Goal: Check status: Check status

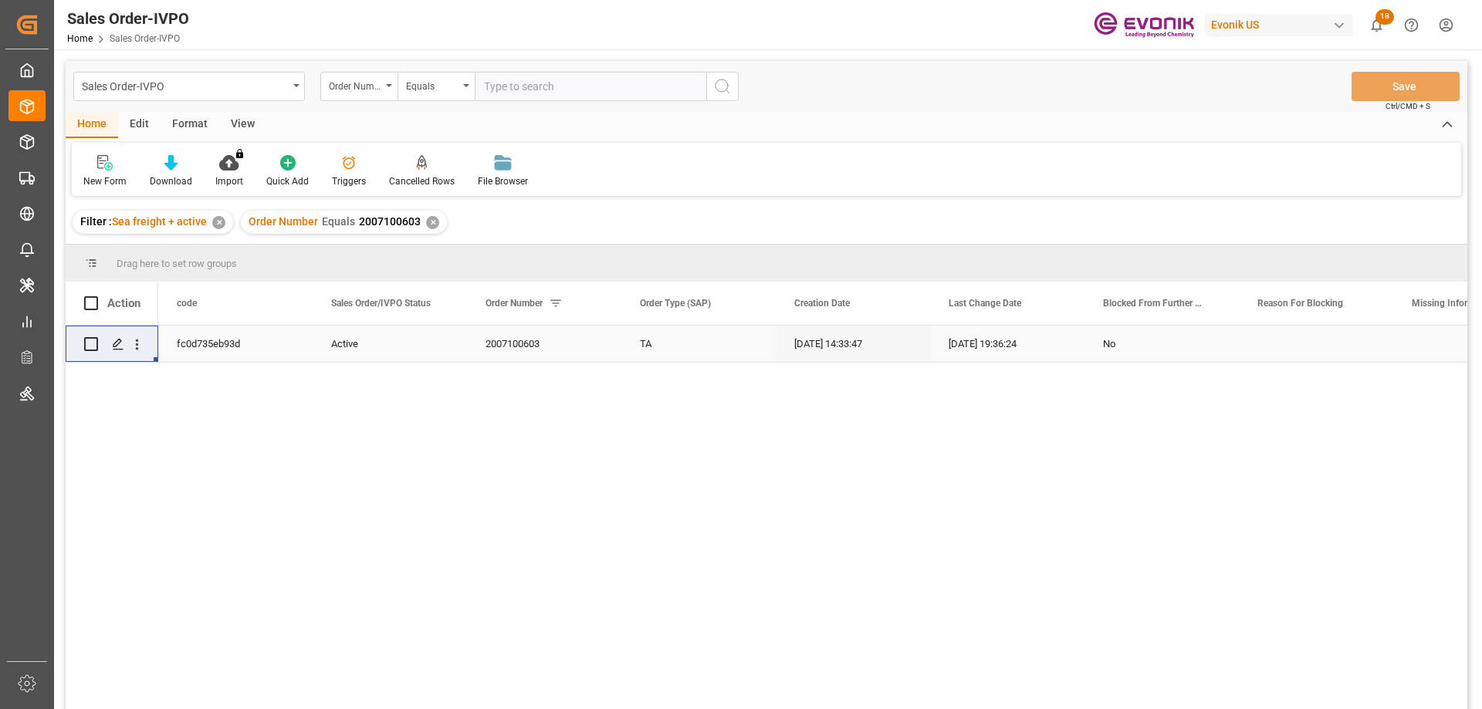
type input "2007079292"
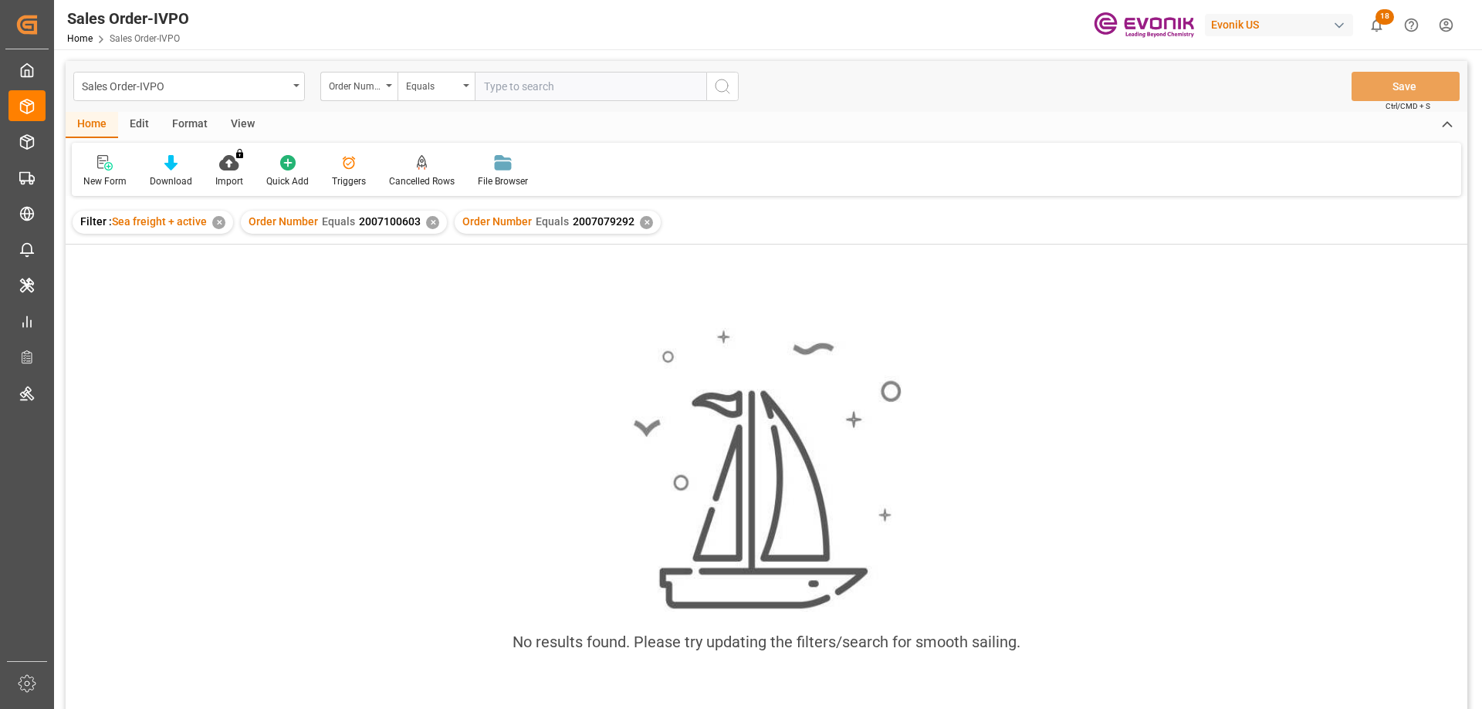
click at [430, 220] on div "✕" at bounding box center [432, 222] width 13 height 13
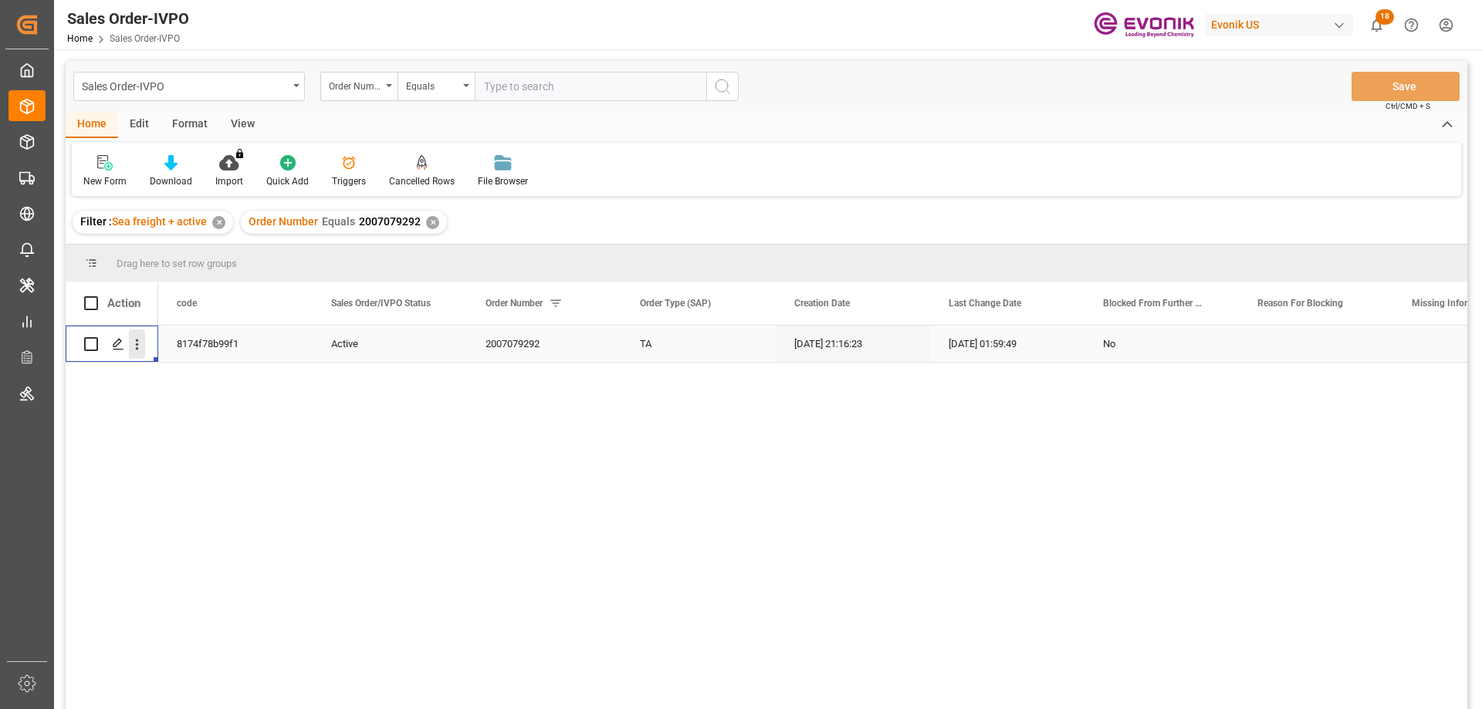
click at [142, 341] on icon "open menu" at bounding box center [137, 345] width 16 height 16
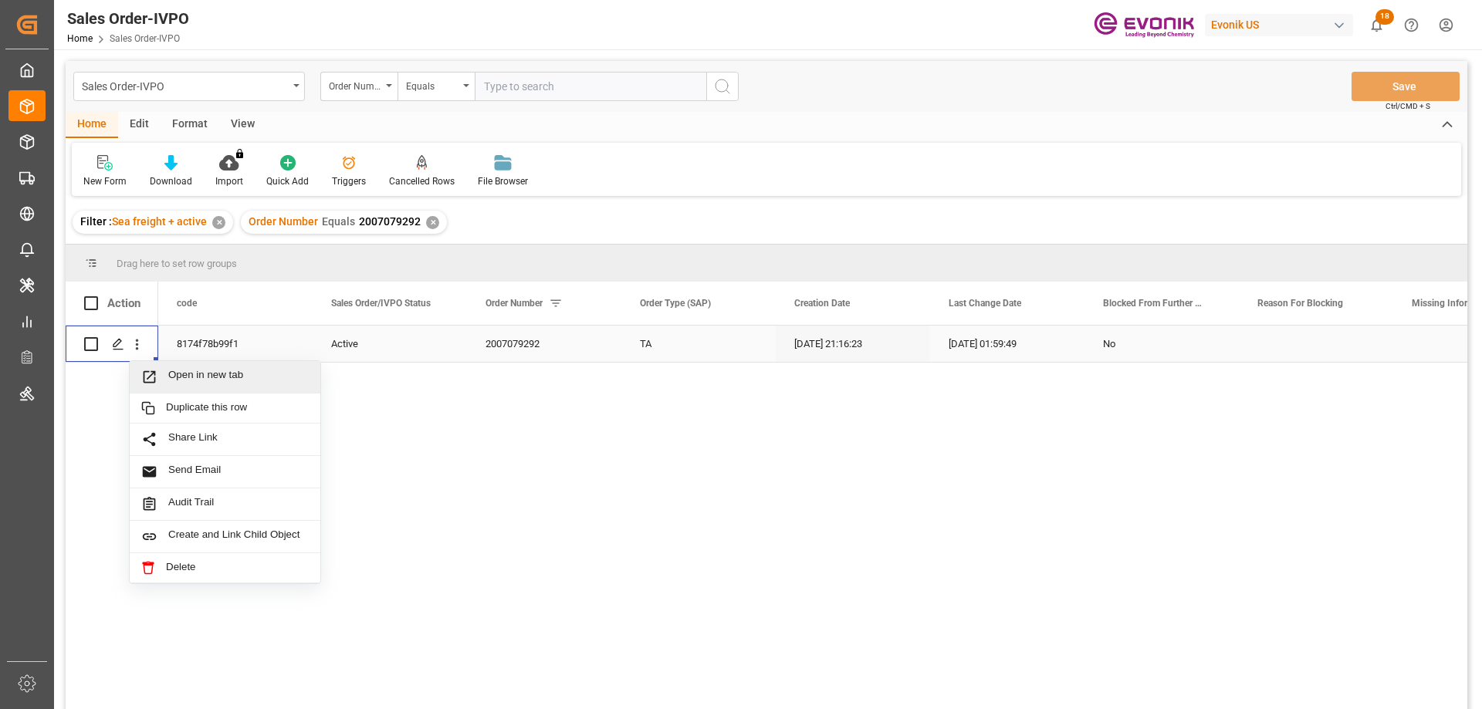
click at [172, 374] on span "Open in new tab" at bounding box center [238, 377] width 141 height 16
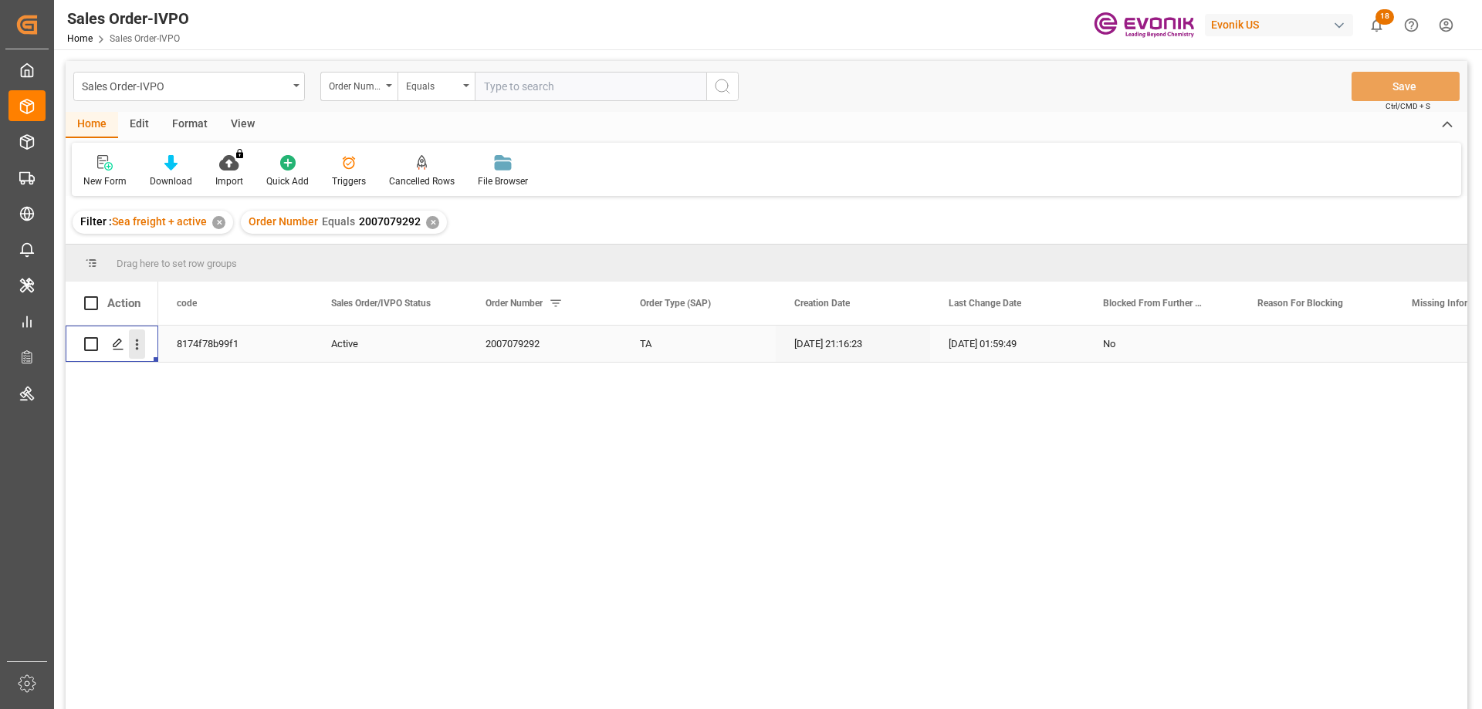
click at [131, 342] on icon "open menu" at bounding box center [137, 345] width 16 height 16
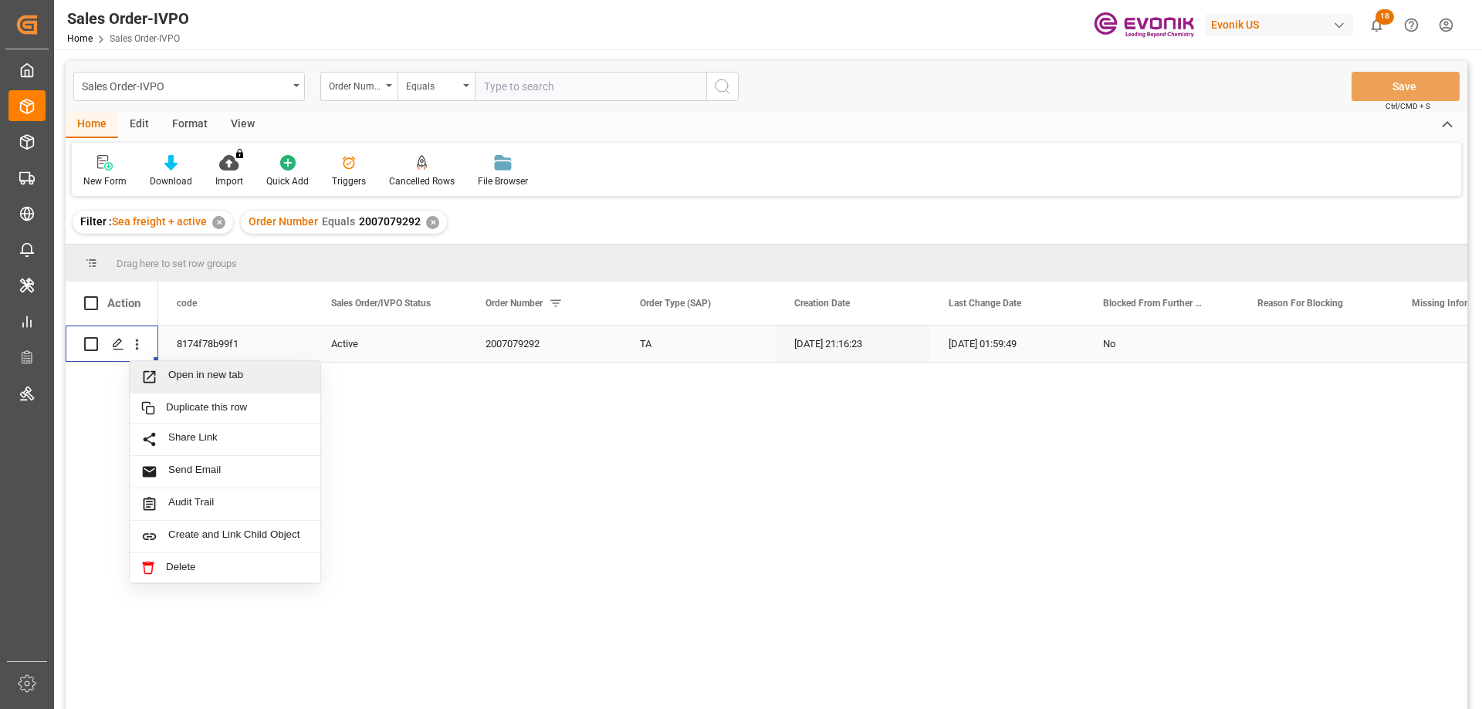
click at [187, 373] on span "Open in new tab" at bounding box center [238, 377] width 141 height 16
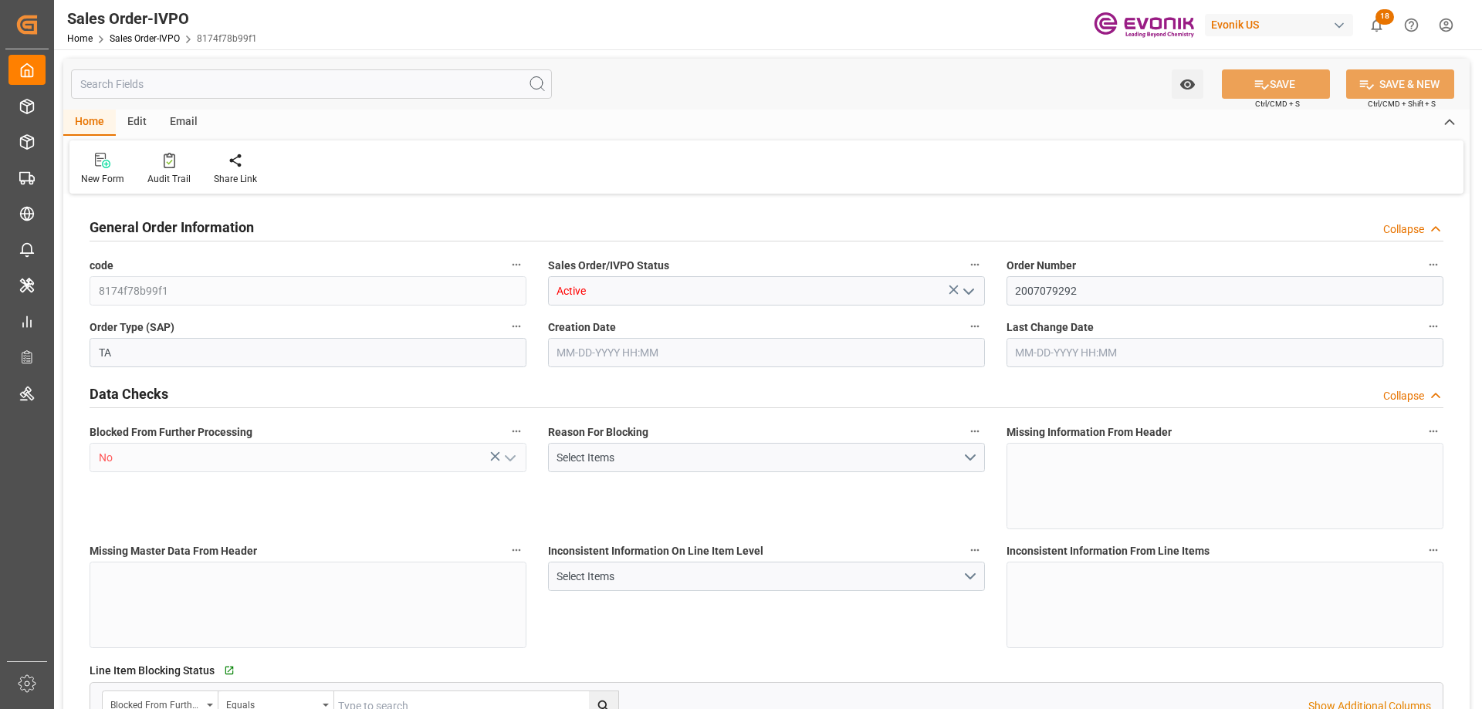
type input "BEANR"
type input "0"
type input "1"
type input "2"
type input "1"
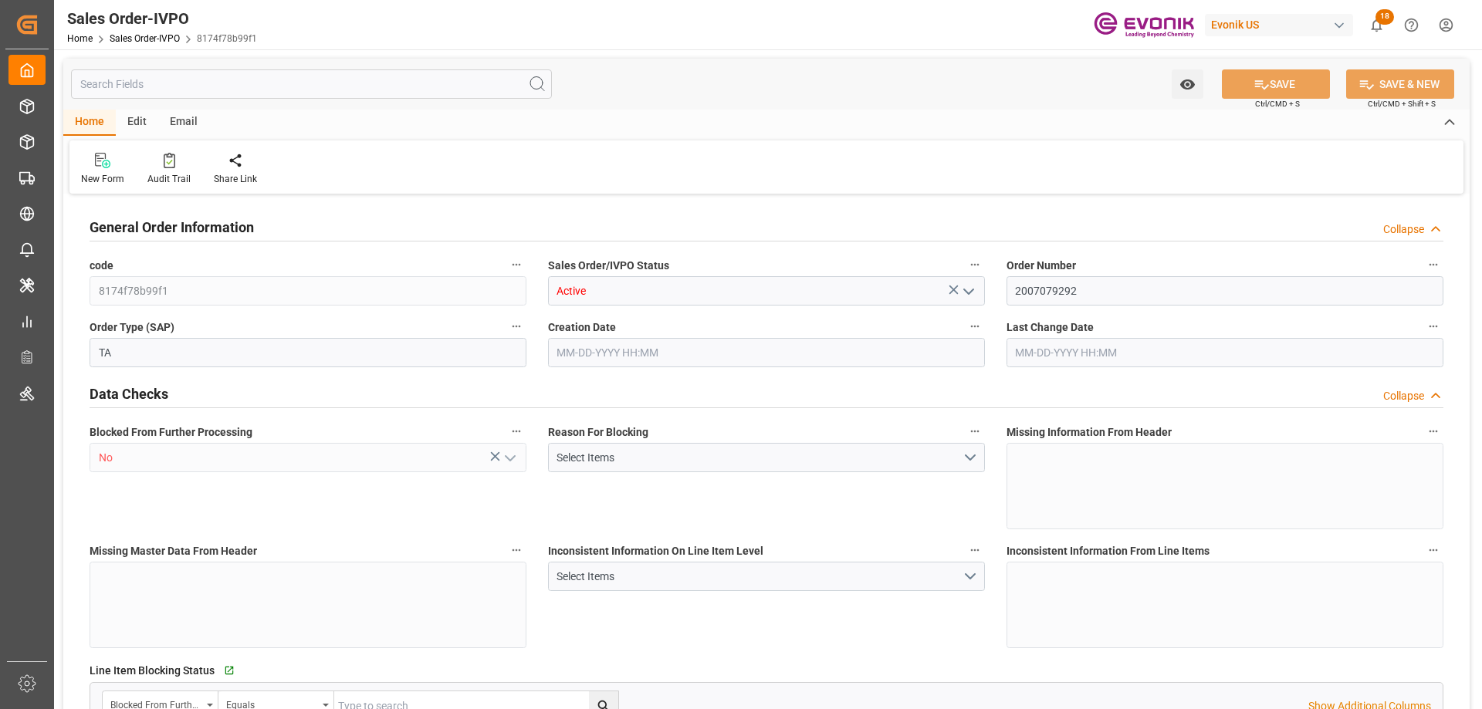
type input "19499.7"
type input "55.1928"
type input "19000"
type input "60"
type input "07-07-2025 21:16"
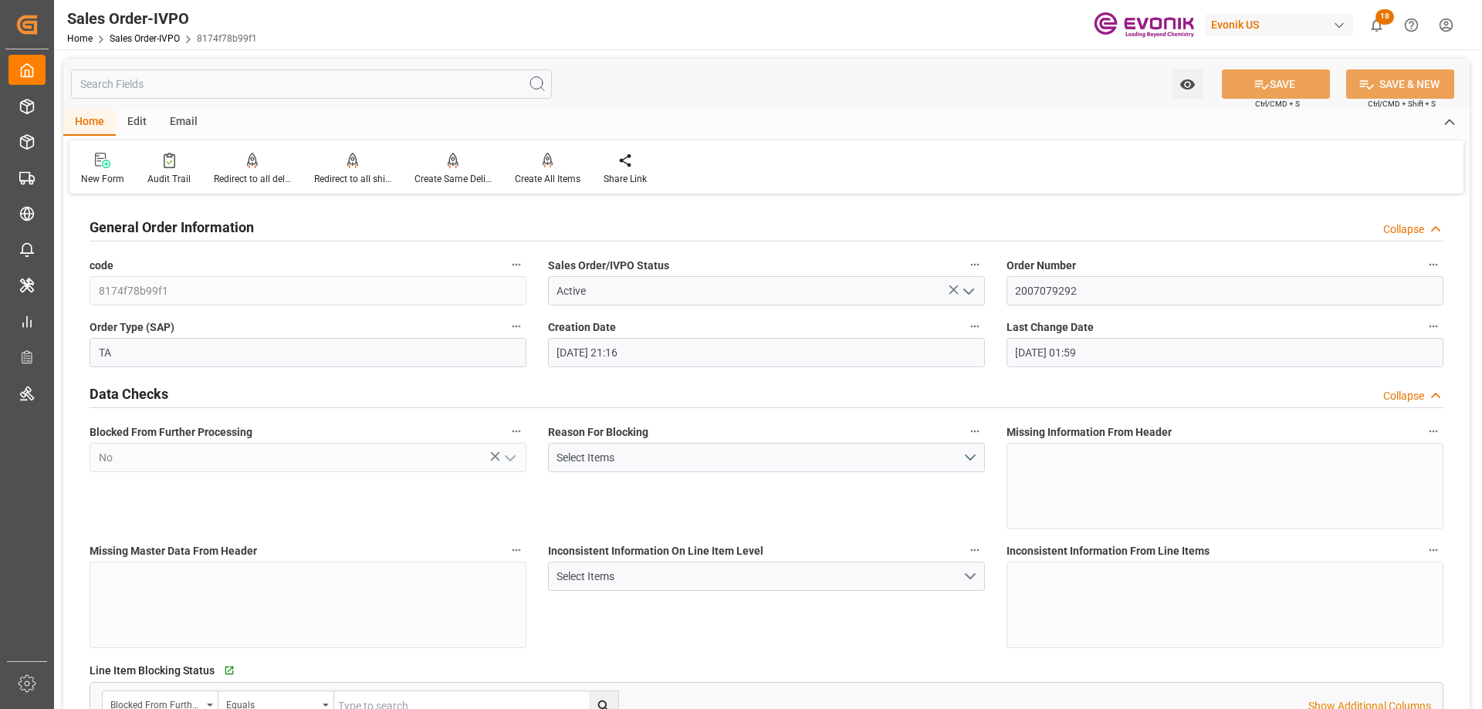
type input "08-19-2025 01:59"
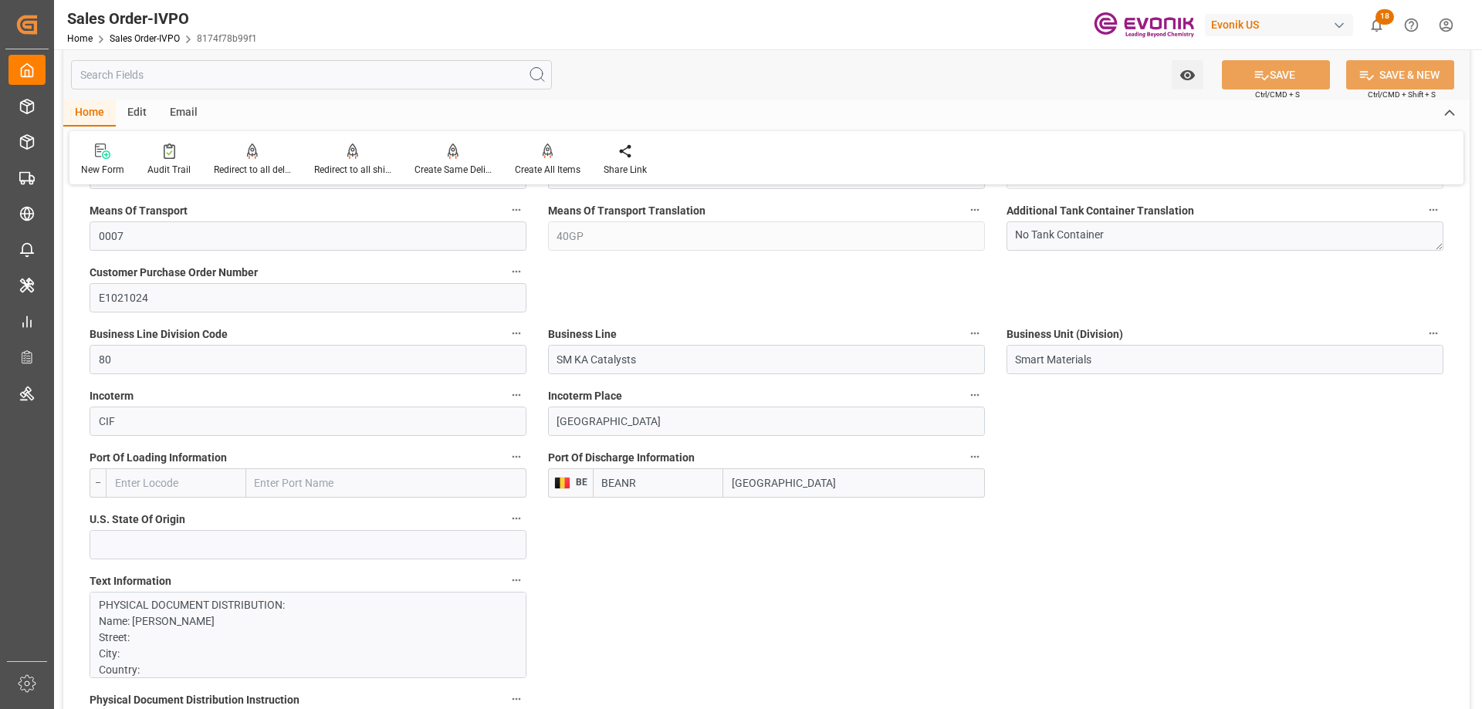
scroll to position [1081, 0]
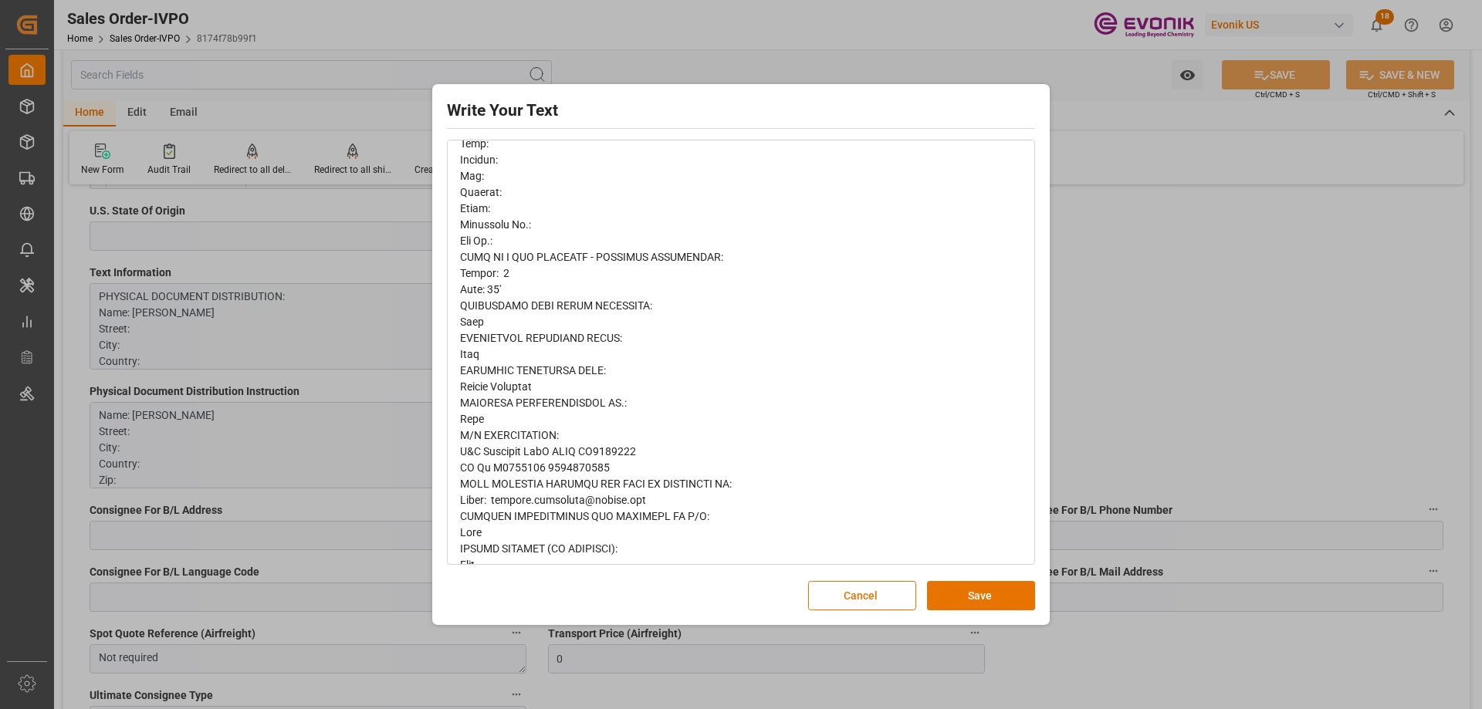
scroll to position [716, 0]
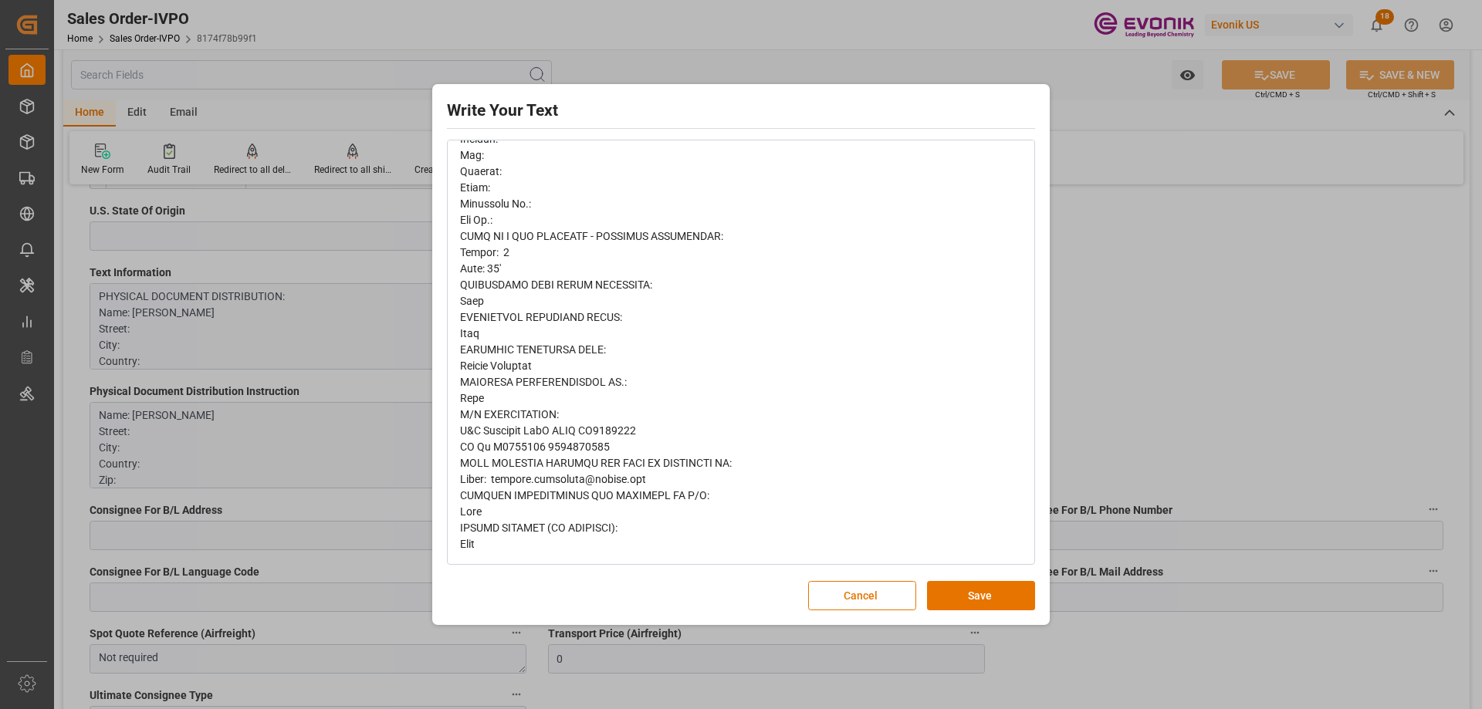
click at [1102, 360] on div "Write Your Text Normal 14 Font Cancel Save" at bounding box center [741, 354] width 1482 height 709
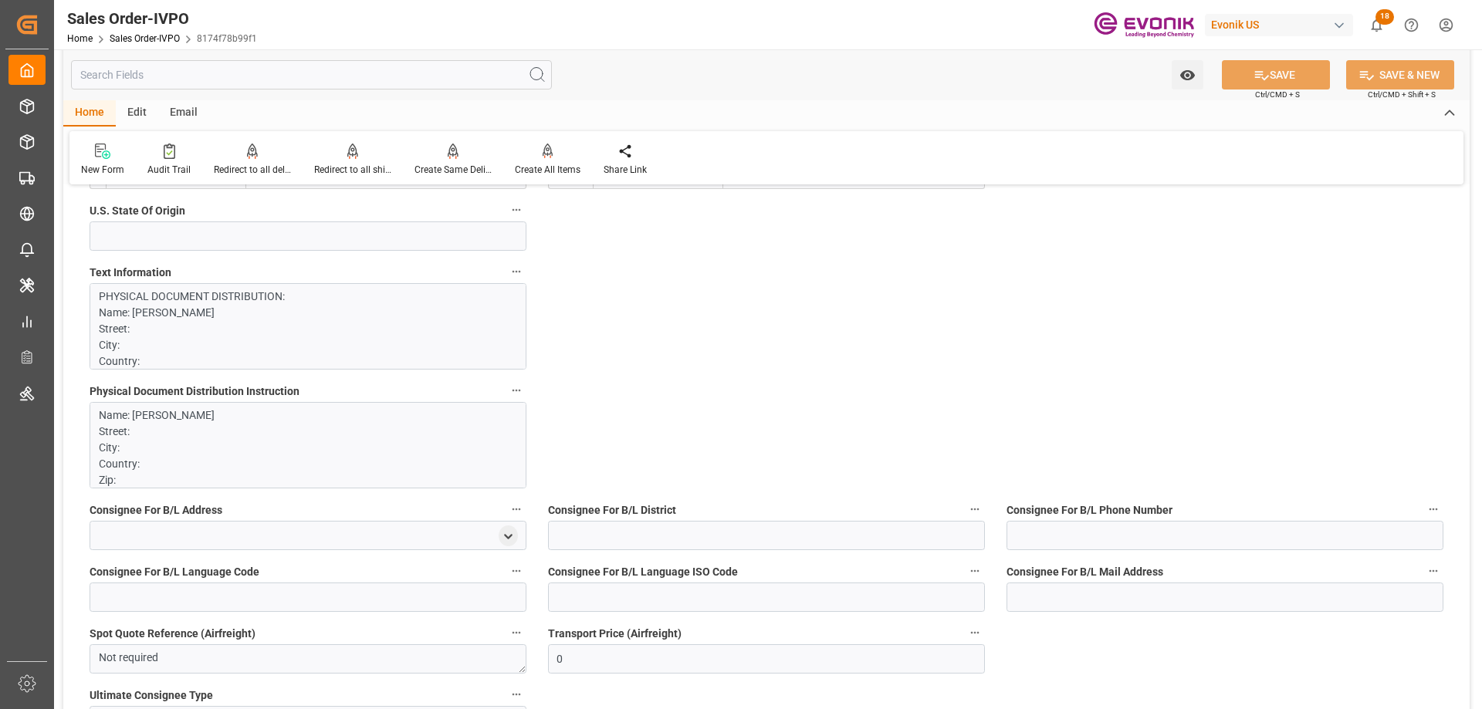
click at [143, 439] on p "Name: Kerstin Franzelin Street: City: Country: Zip: CONTACT: Kerstin Franzelin …" at bounding box center [302, 619] width 407 height 422
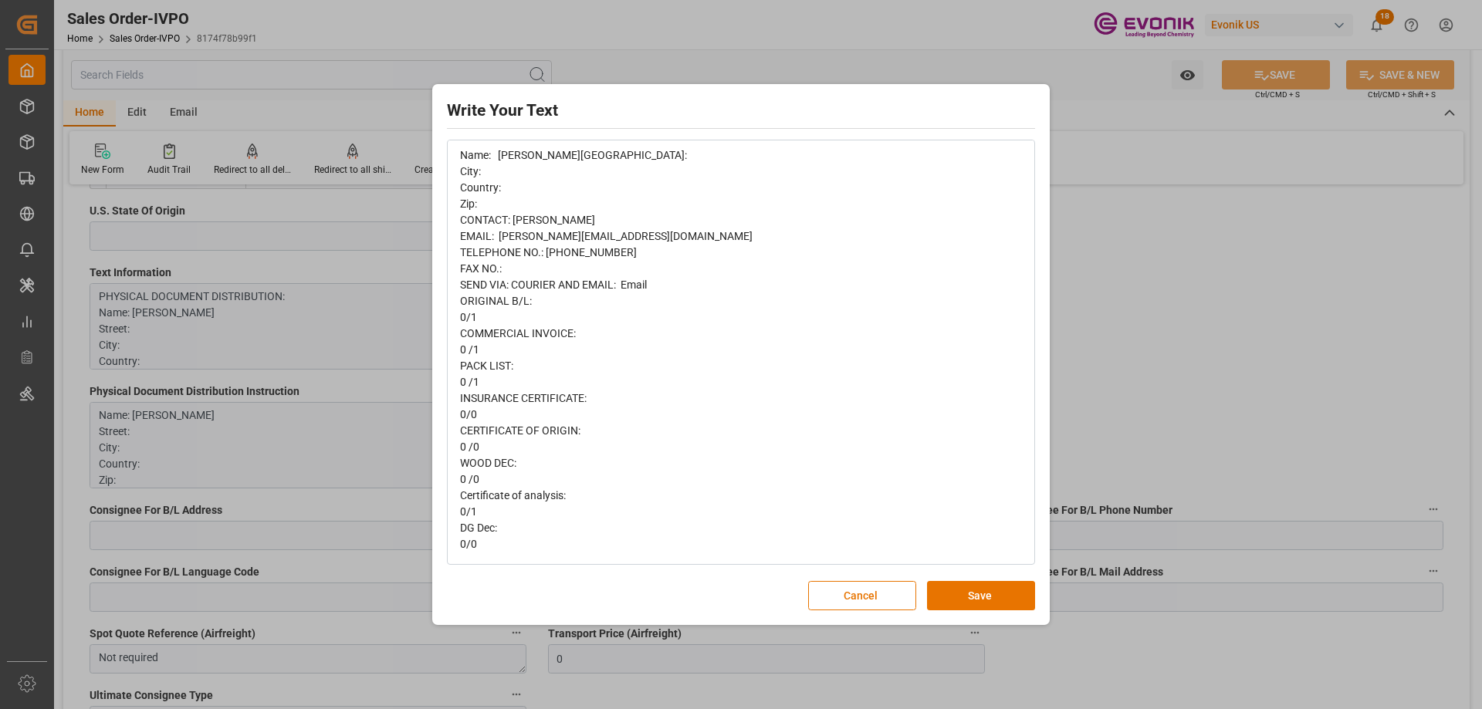
click at [1134, 292] on div "Write Your Text Normal 14 Font Name: Kerstin Franzelin Street: City: Country: Z…" at bounding box center [741, 354] width 1482 height 709
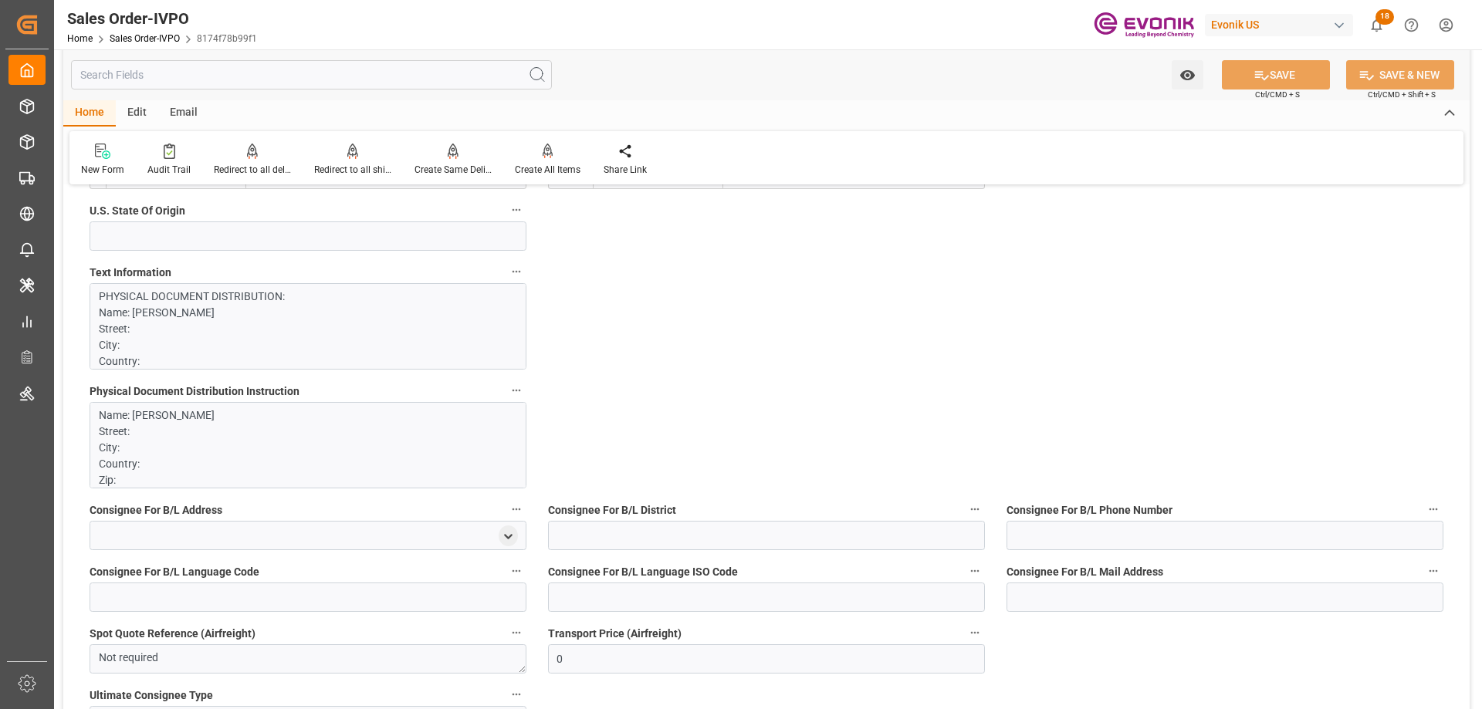
scroll to position [1467, 0]
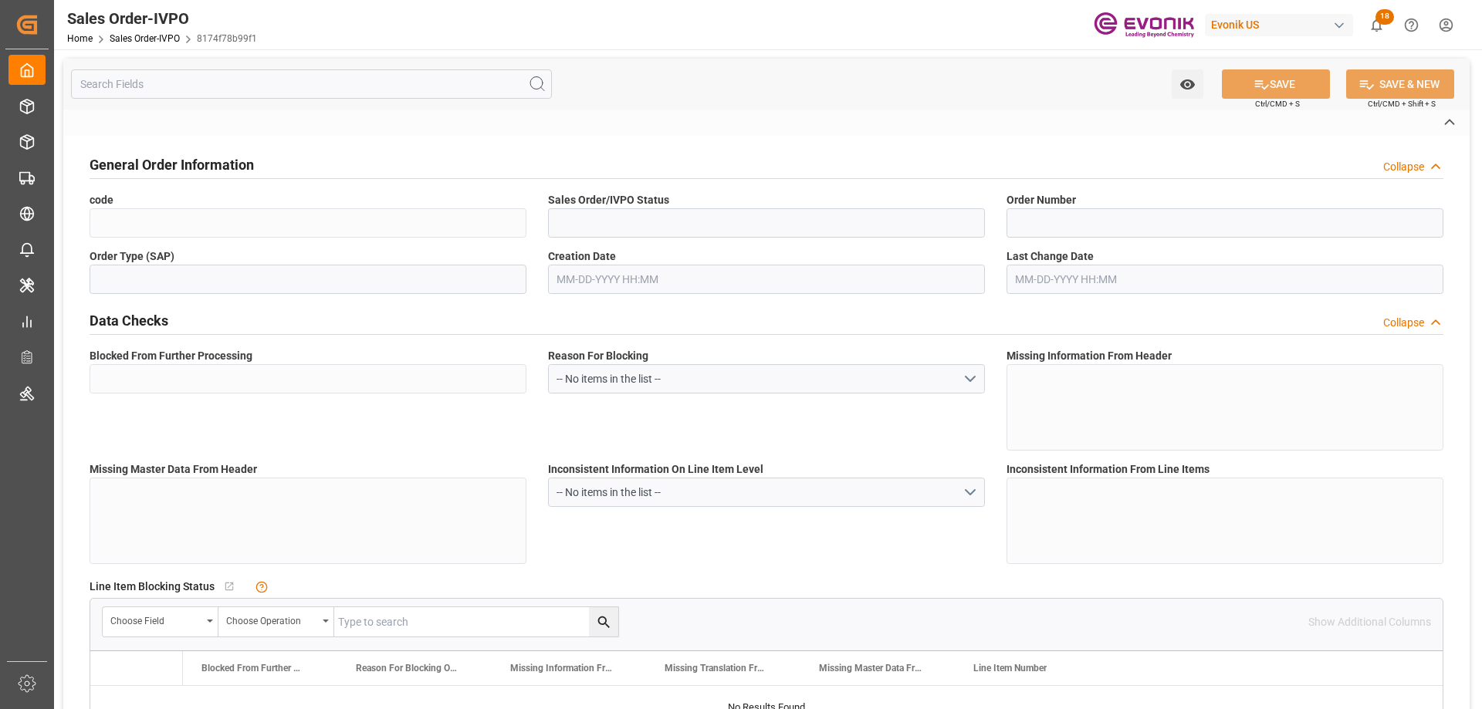
type input "8174f78b99f1"
type input "Active"
type input "2007079292"
type input "TA"
type input "No"
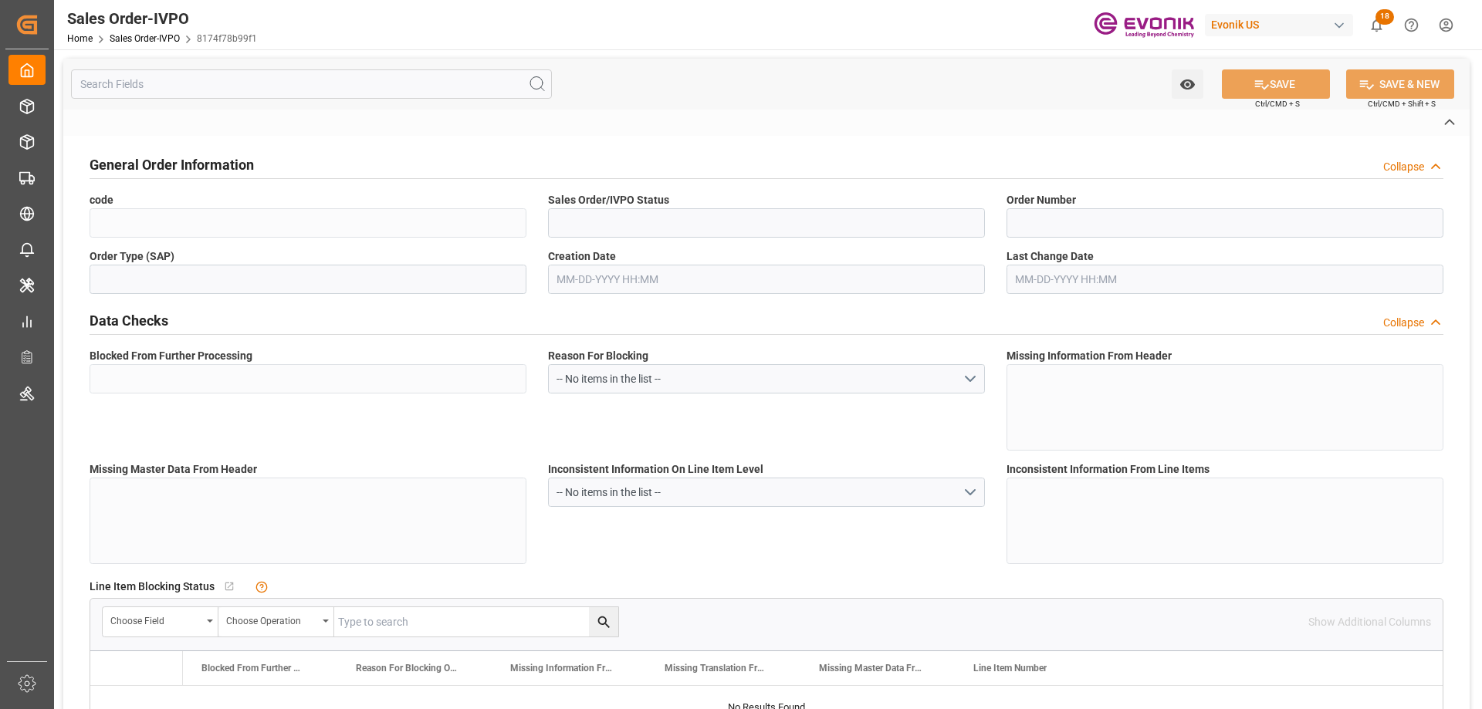
type input "D2P"
type input "45"
type input "FCL"
type input "0007"
type input "40GP"
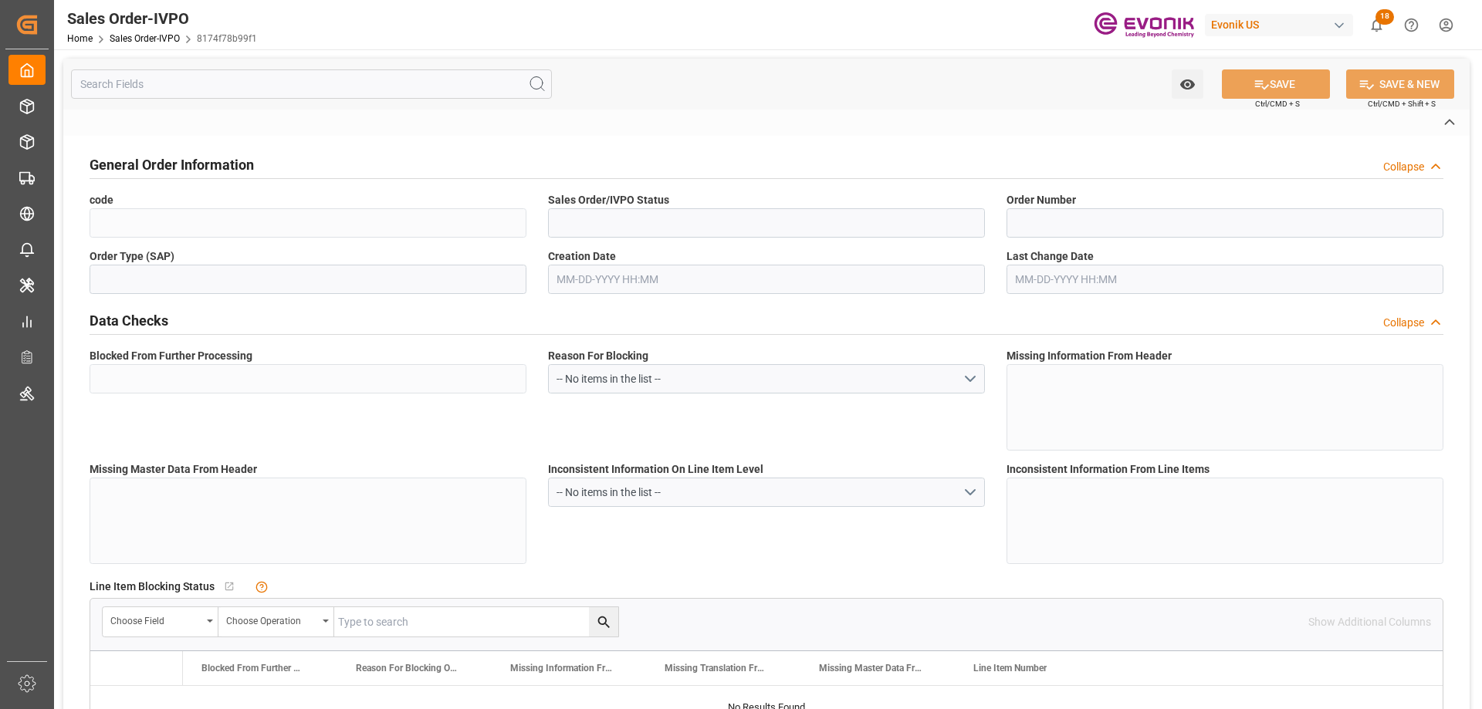
type textarea "No Tank Container"
type input "E1021024"
type input "80"
type input "SM KA Catalysts"
type input "Smart Materials"
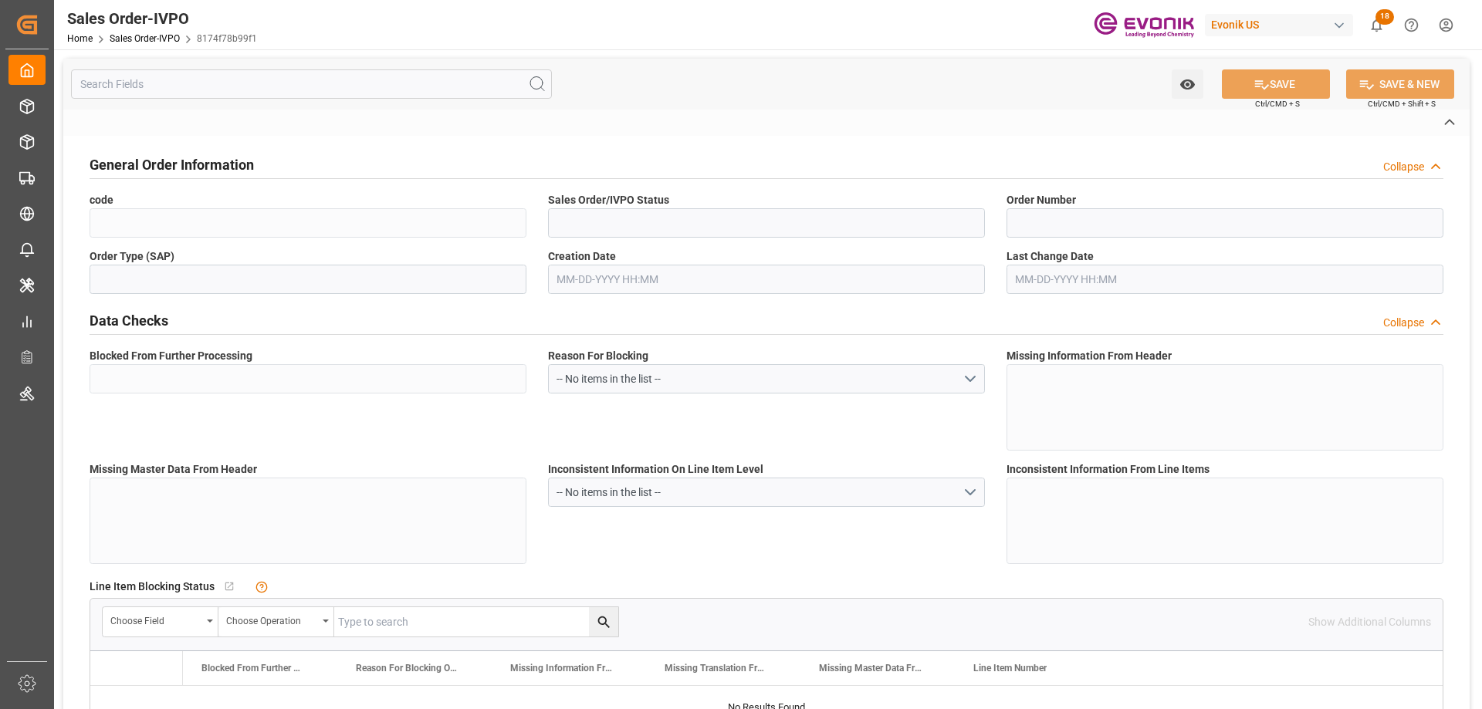
type input "CIF"
type input "Antwerpen"
type input "Antwerp"
type textarea "Not required"
type textarea "Direct Consumer"
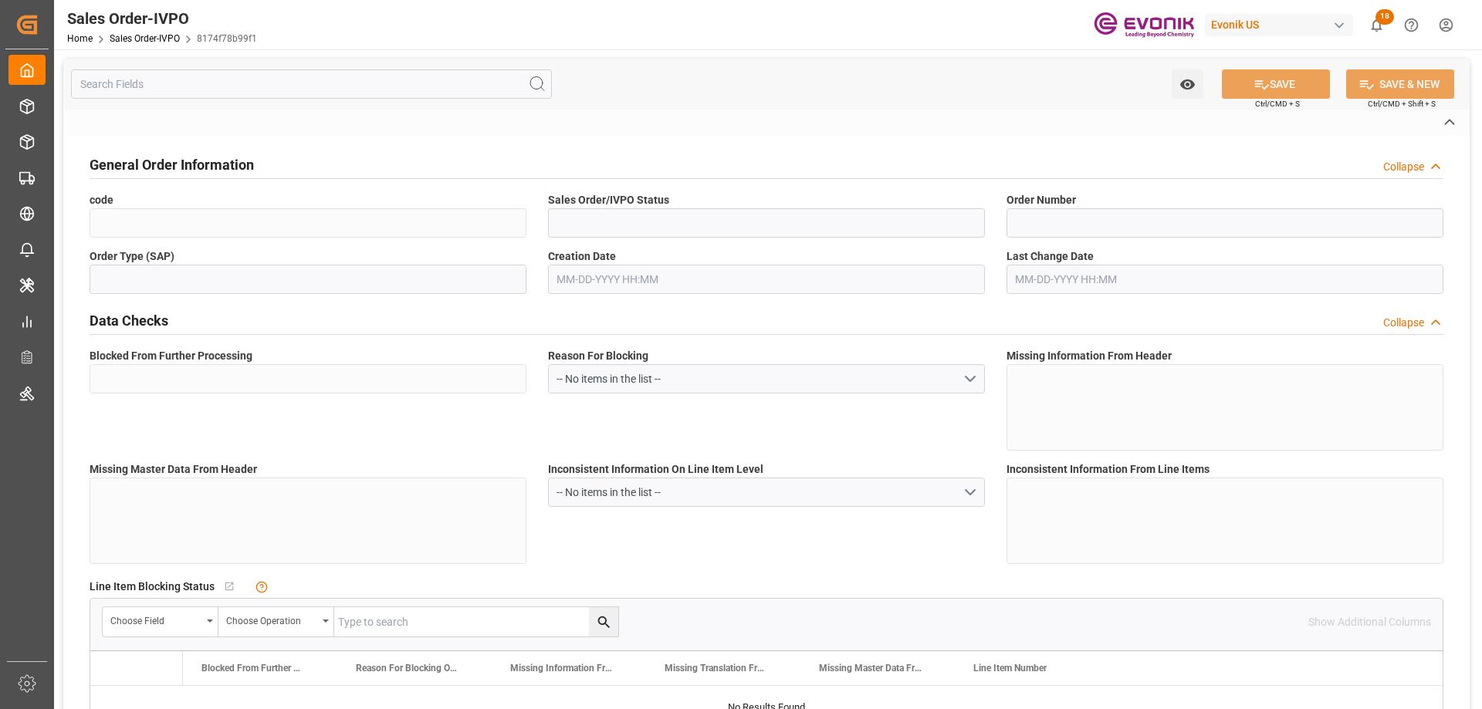
type textarea "R&R Extrakte GmbH EORI DE6483232 PO No E1021024 2007079292"
type input "DE"
type input "Done"
type input "40GP"
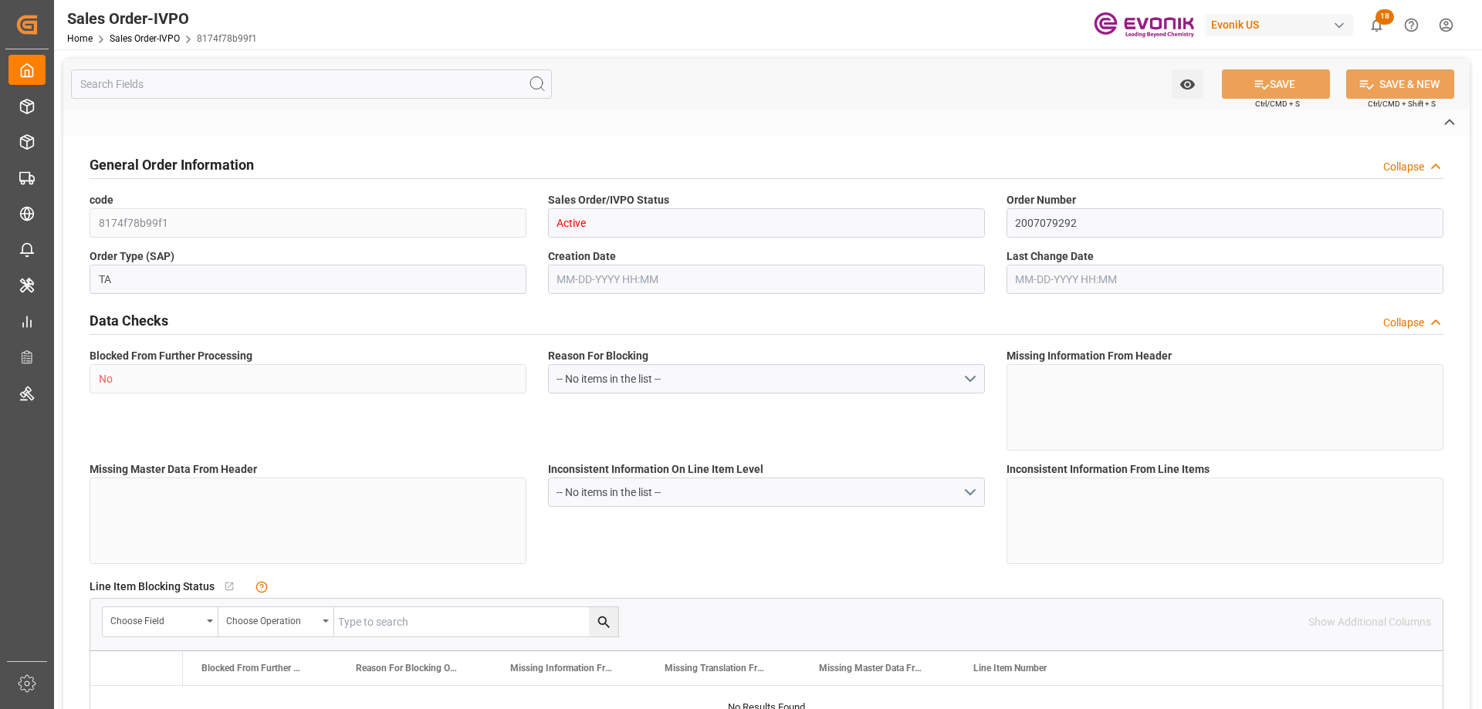
type input "Done"
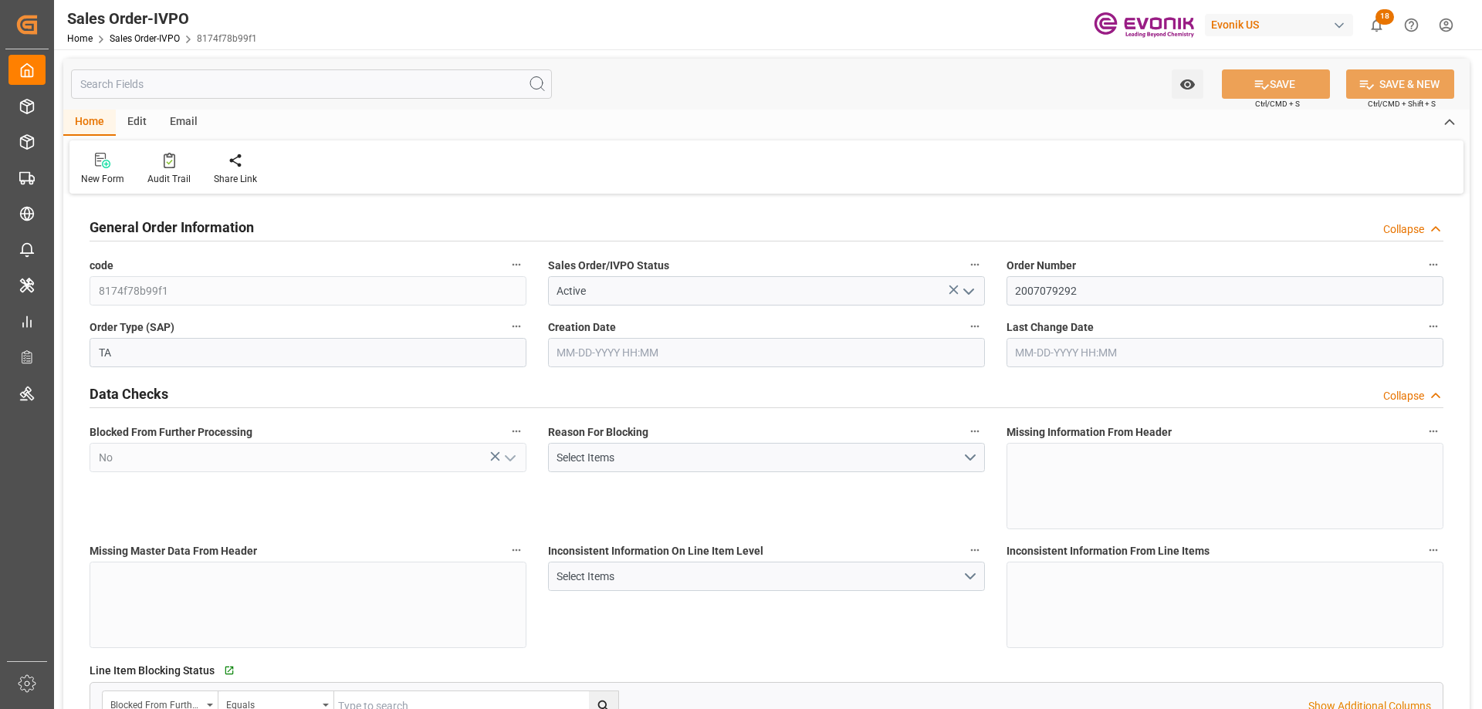
type input "BEANR"
type input "0"
type input "1"
type input "2"
type input "1"
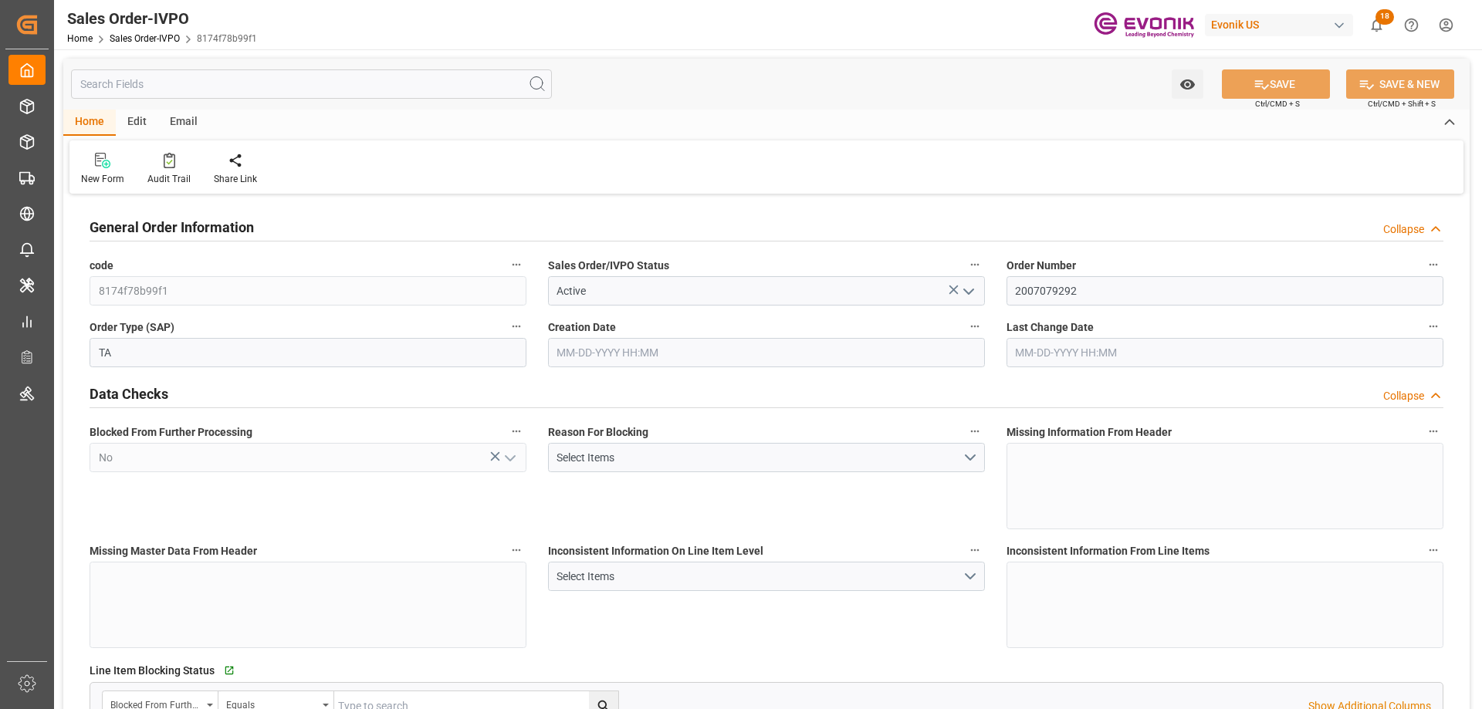
type input "19499.7"
type input "55.1928"
type input "19000"
type input "60"
type input "07-07-2025 21:16"
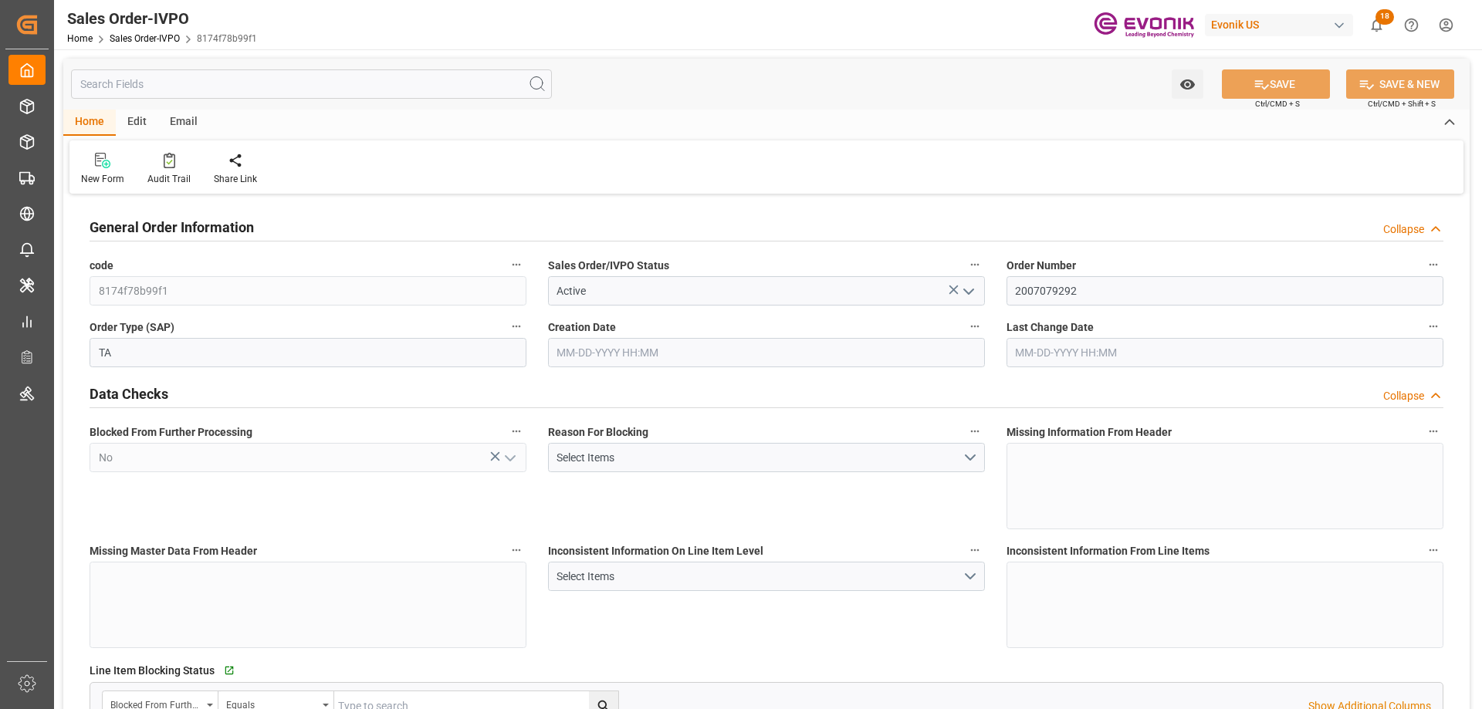
type input "08-19-2025 01:59"
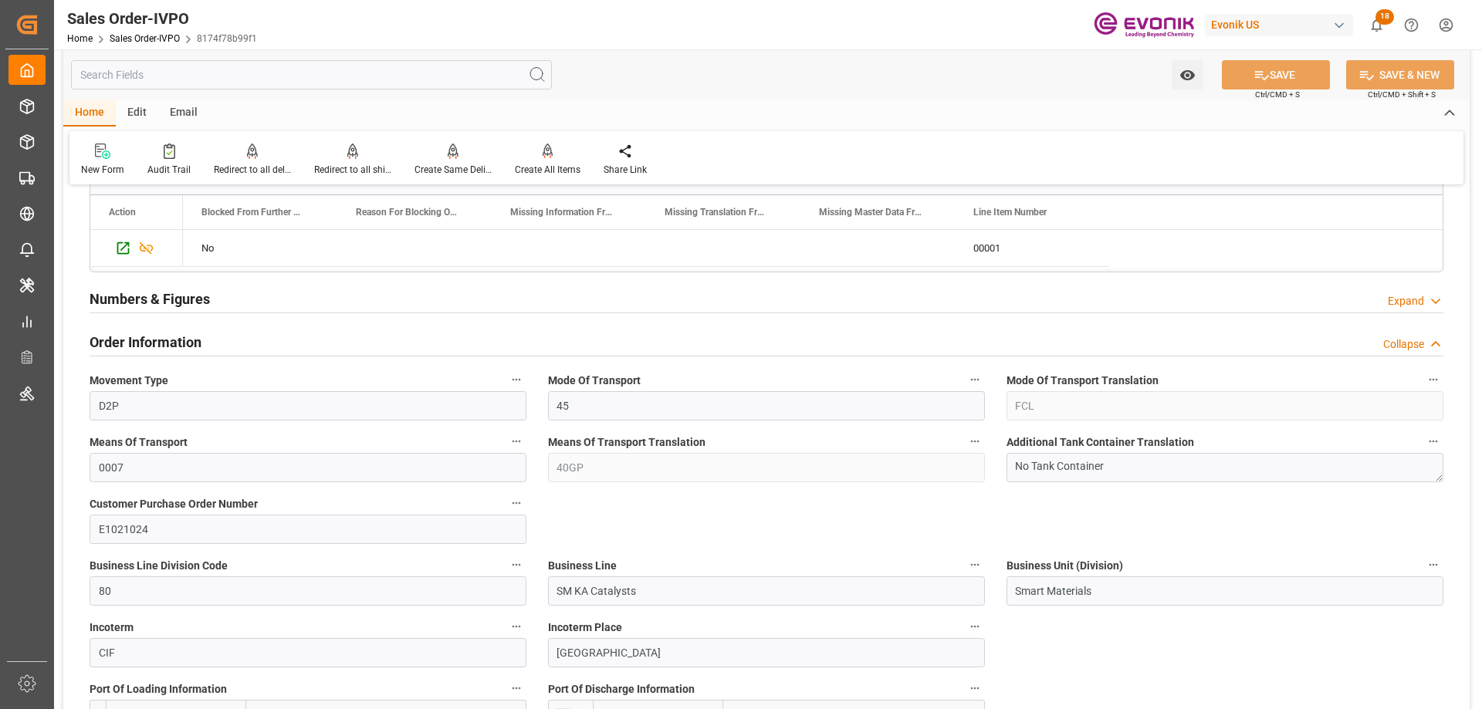
scroll to position [1004, 0]
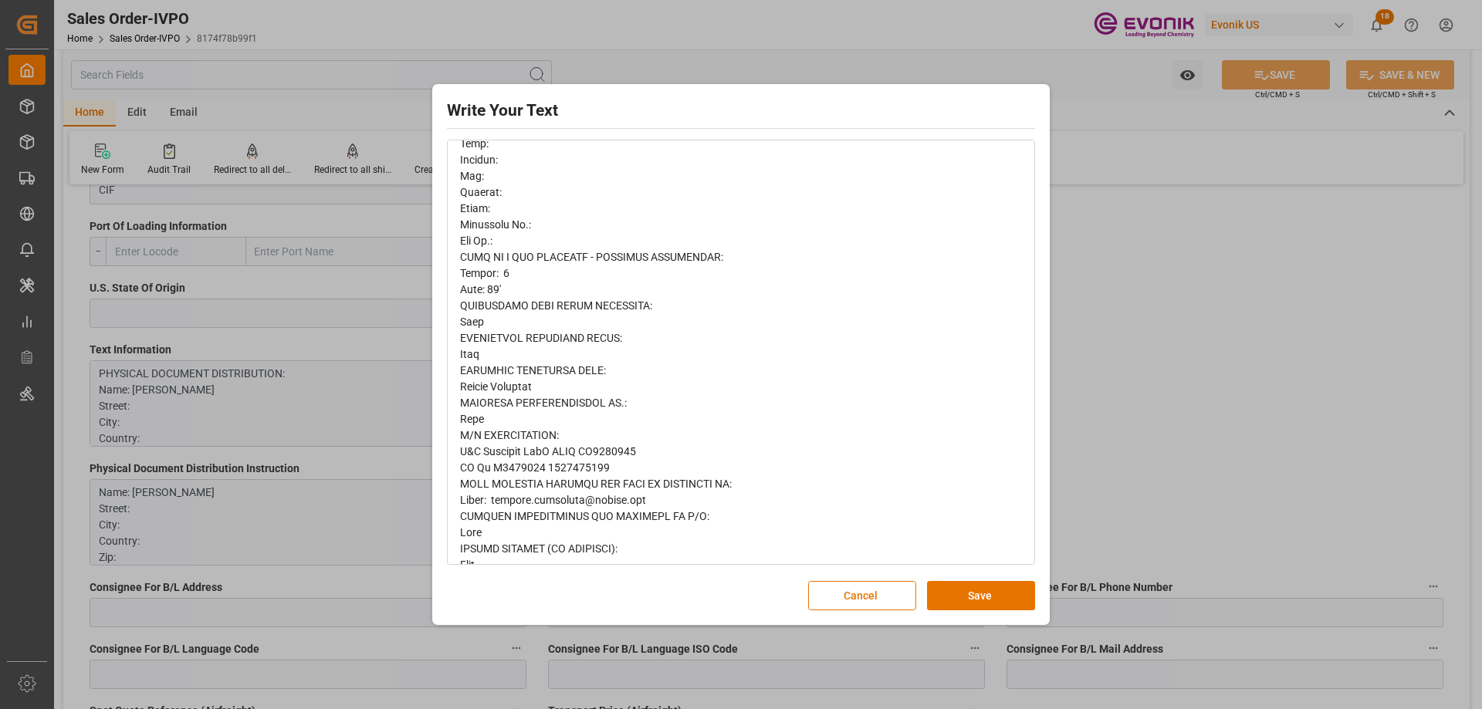
scroll to position [716, 0]
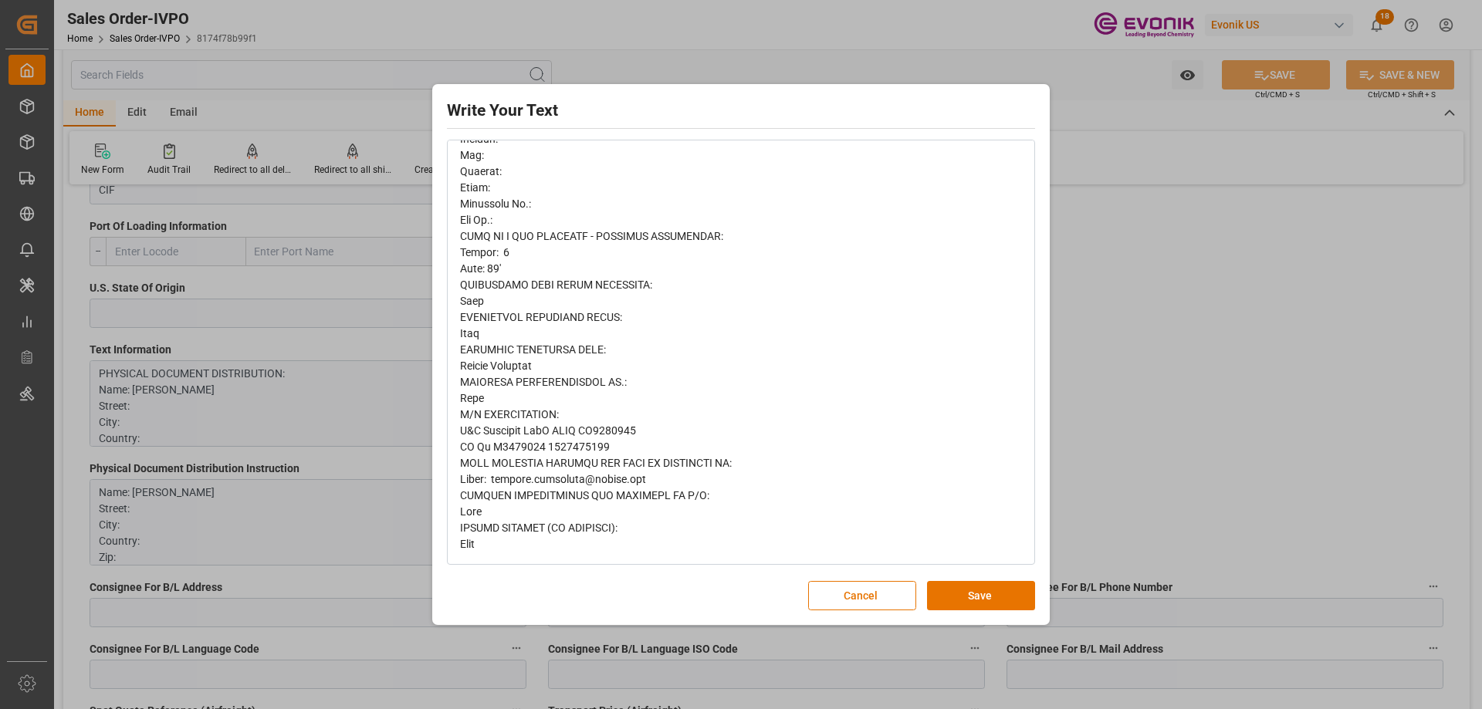
click at [1146, 384] on div "Write Your Text Normal 14 Font Cancel Save" at bounding box center [741, 354] width 1482 height 709
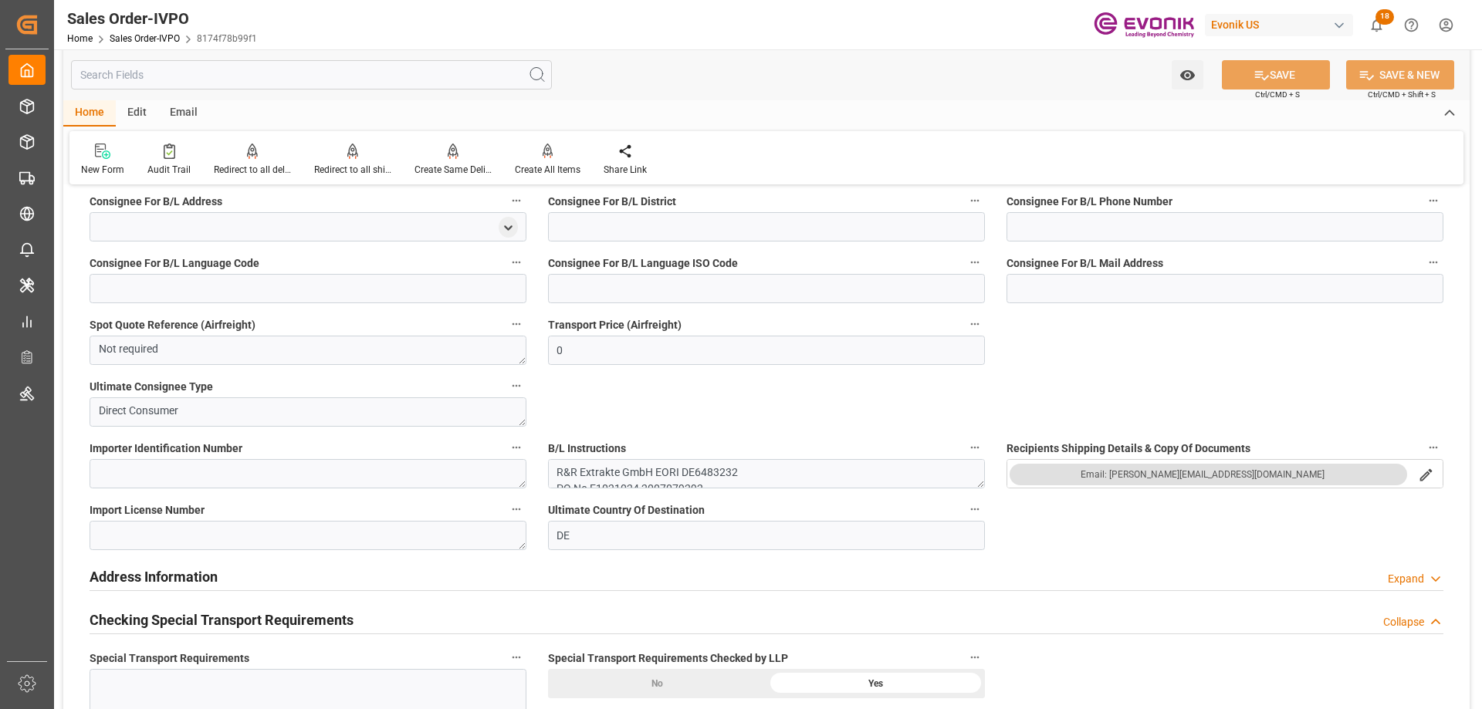
scroll to position [1621, 0]
